Goal: Check status

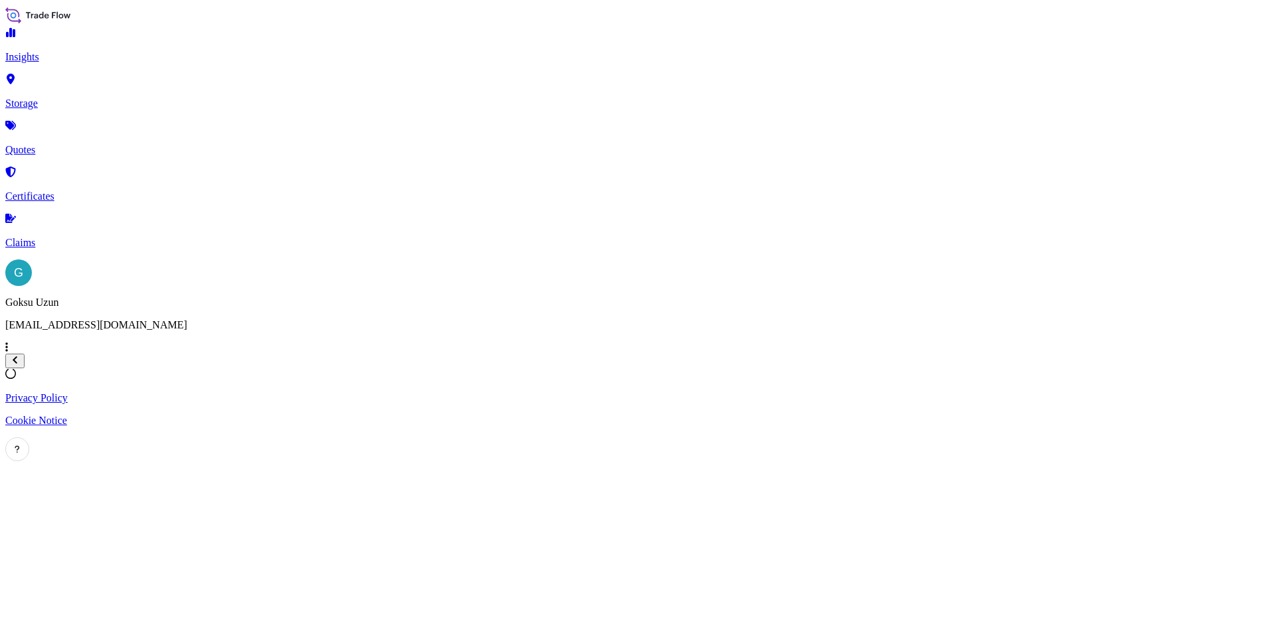
select select "2025"
